Goal: Check status: Check status

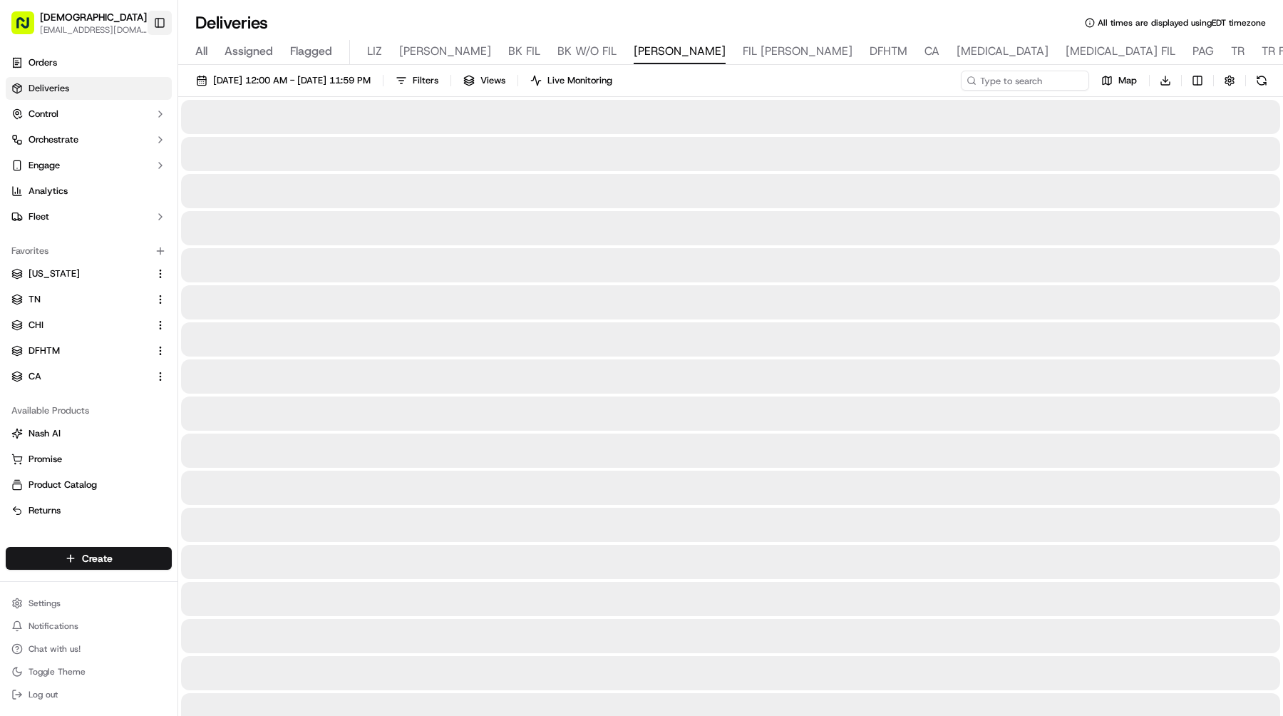
click at [155, 16] on button "Toggle Sidebar" at bounding box center [160, 23] width 24 height 24
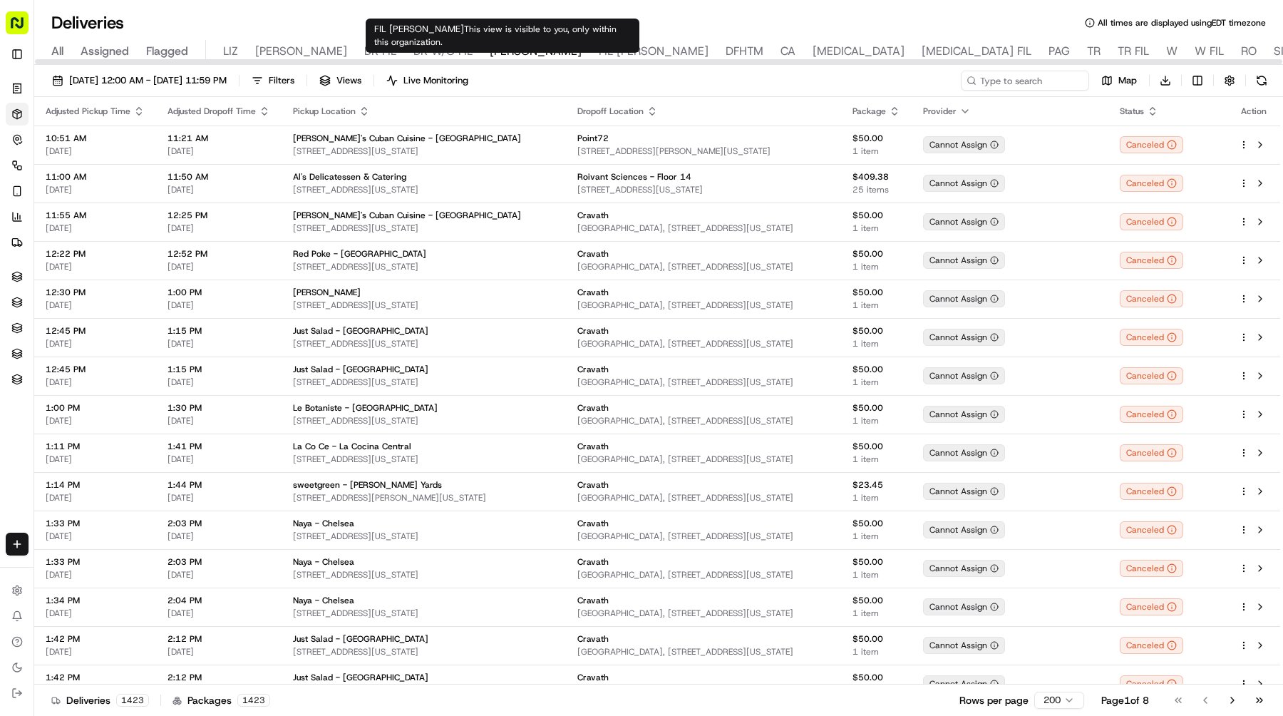
click at [726, 50] on span "DFHTM" at bounding box center [745, 51] width 38 height 17
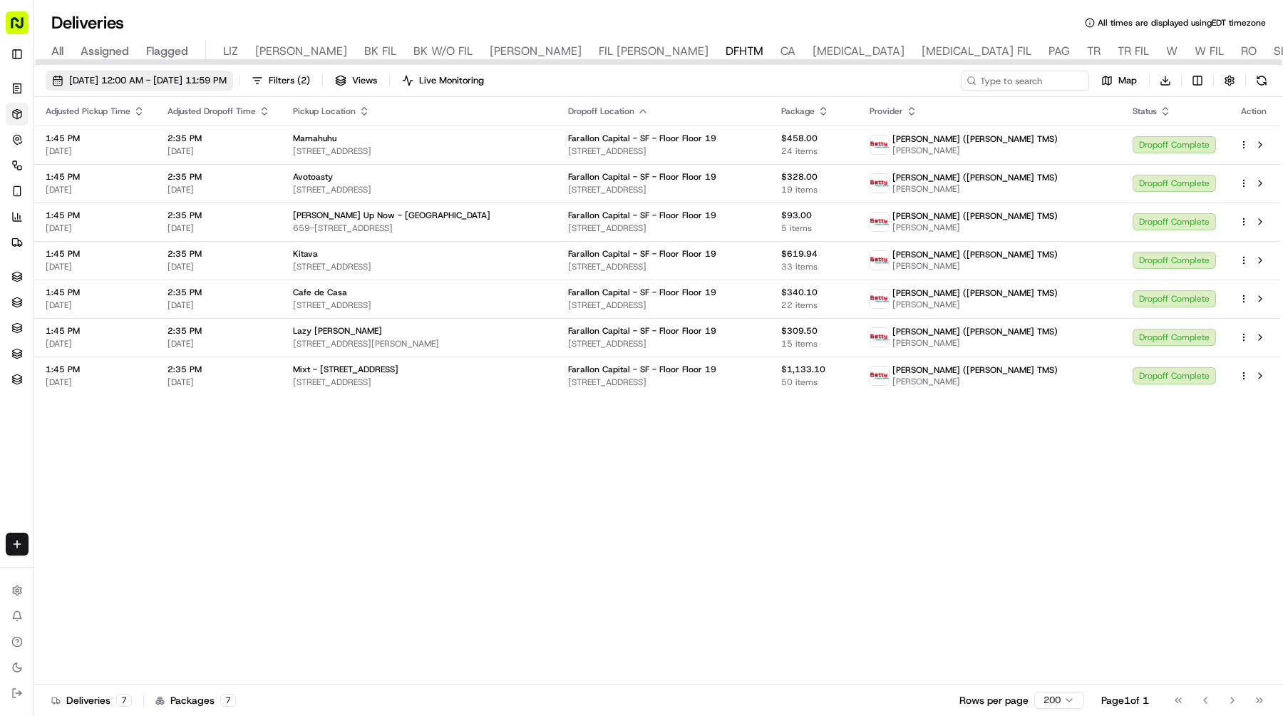
click at [233, 88] on button "[DATE] 12:00 AM - [DATE] 11:59 PM" at bounding box center [140, 81] width 188 height 20
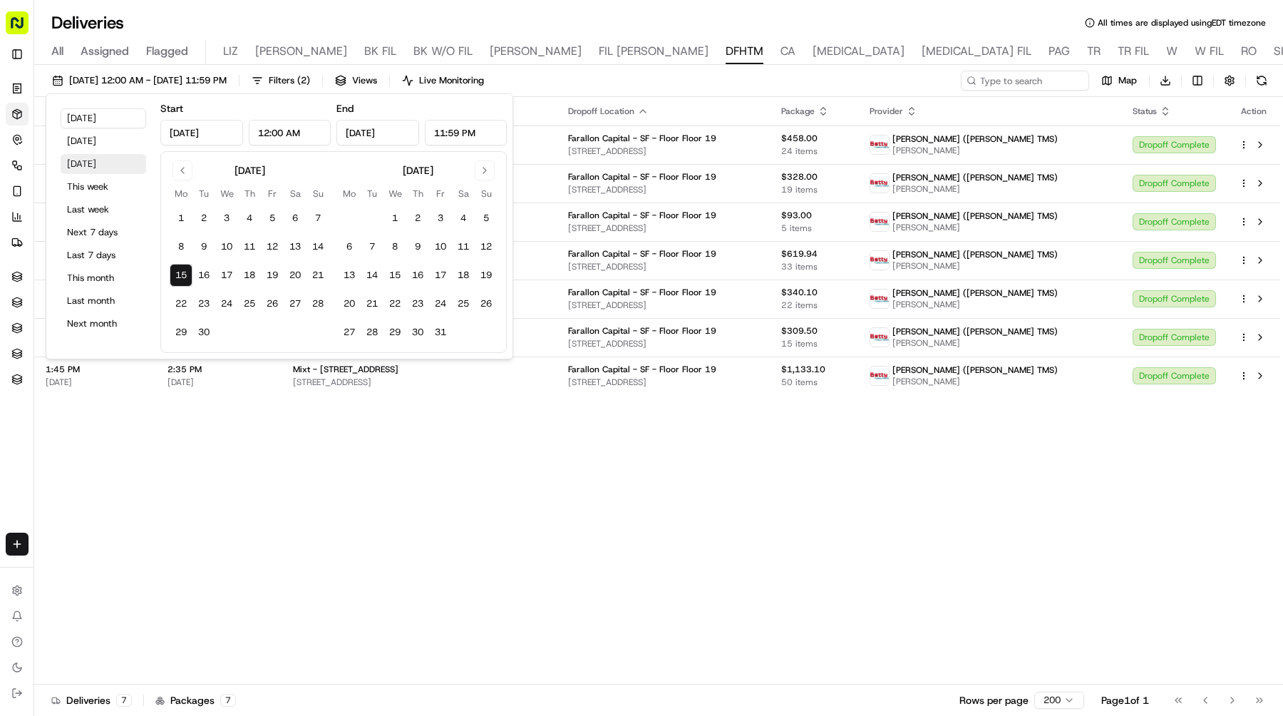
click at [103, 160] on button "[DATE]" at bounding box center [104, 164] width 86 height 20
type input "[DATE]"
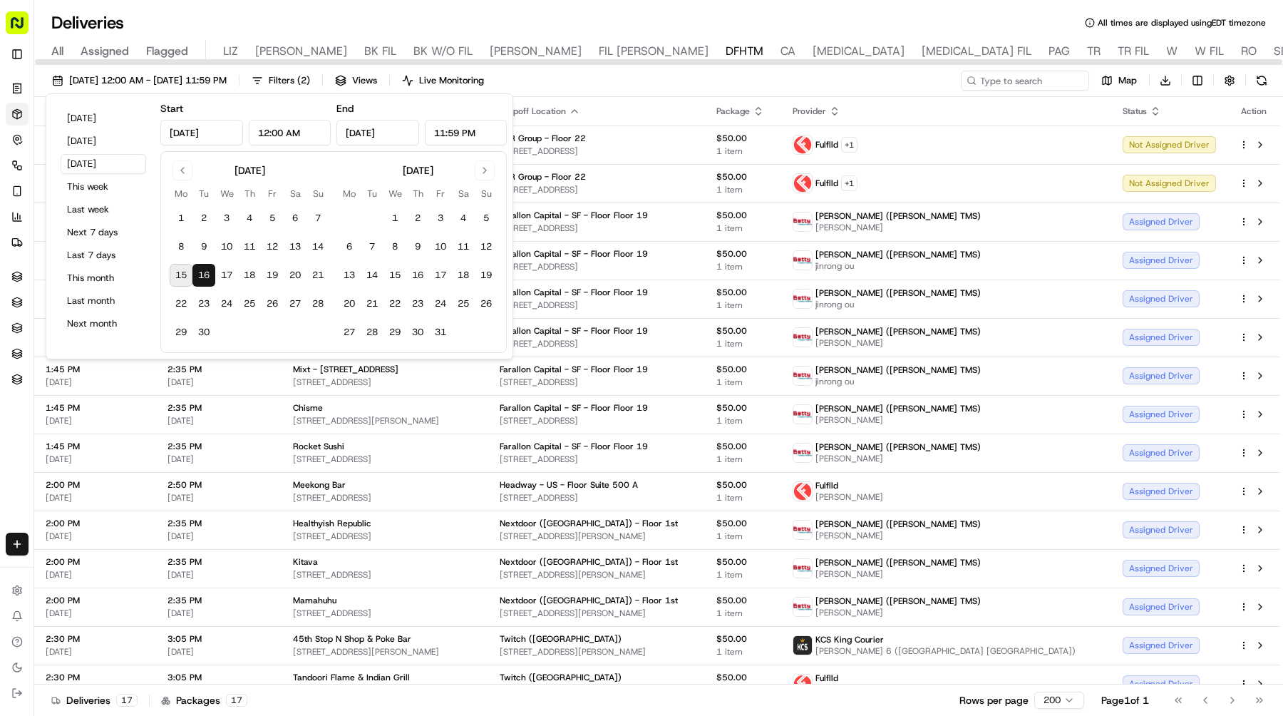
click at [615, 81] on div "[DATE] 12:00 AM - [DATE] 11:59 PM Filters ( 2 ) Views Live Monitoring Map Downl…" at bounding box center [658, 84] width 1249 height 26
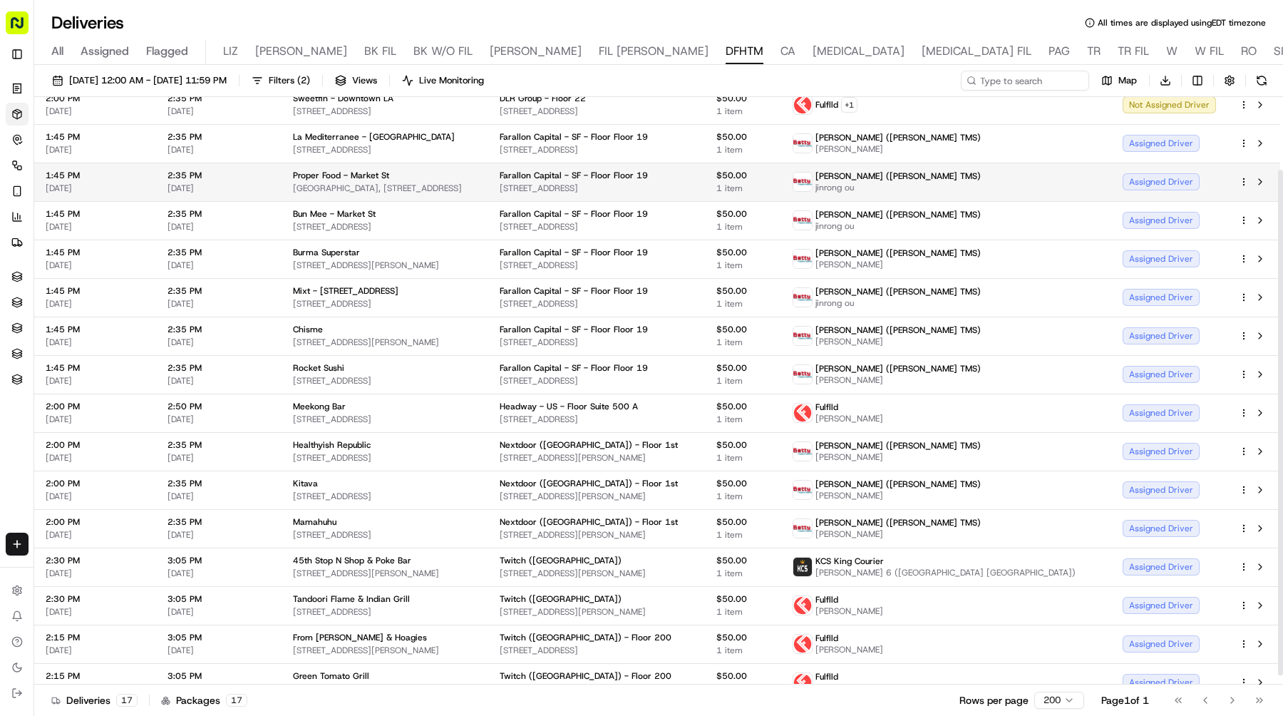
scroll to position [96, 0]
